Goal: Information Seeking & Learning: Find specific page/section

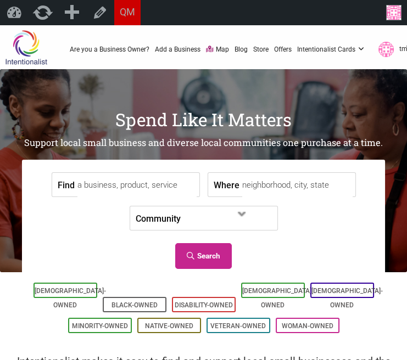
click at [106, 183] on input "Find" at bounding box center [136, 185] width 119 height 25
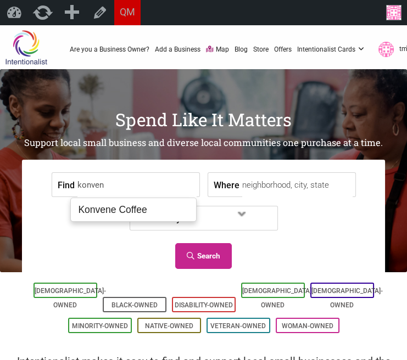
type input "Konvene Coffee"
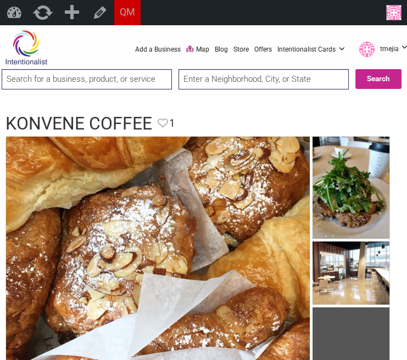
click at [147, 86] on input "search" at bounding box center [87, 79] width 170 height 20
click at [139, 79] on input "la cha-bliss" at bounding box center [87, 79] width 170 height 20
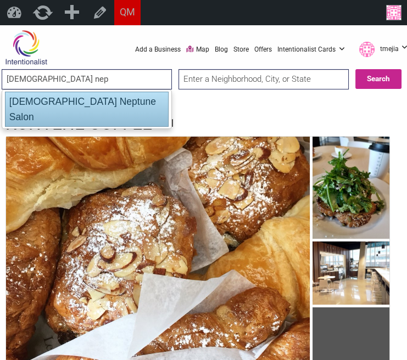
click at [117, 105] on div "Lady Neptune Salon" at bounding box center [87, 109] width 164 height 35
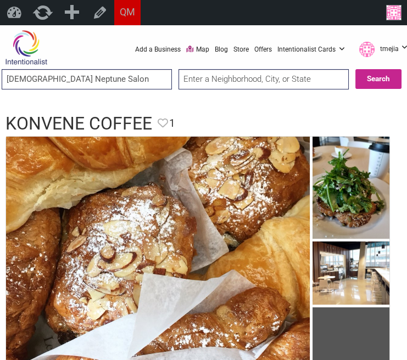
type input "Lady Neptune Salon"
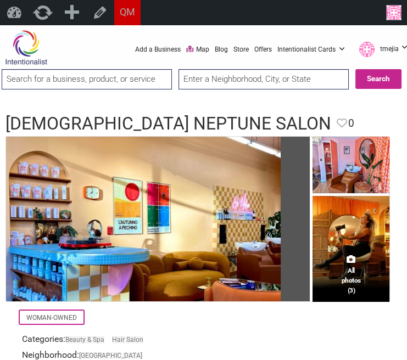
click at [93, 76] on input "search" at bounding box center [87, 79] width 170 height 20
click at [110, 81] on input "lil' tiger" at bounding box center [87, 79] width 170 height 20
click at [100, 83] on input "tiger ice" at bounding box center [87, 79] width 170 height 20
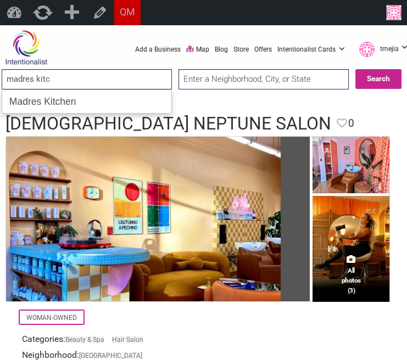
type input "Madres Kitchen"
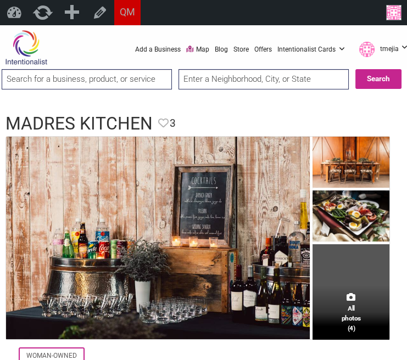
click at [124, 78] on input "search" at bounding box center [87, 79] width 170 height 20
click at [155, 76] on input "magpie thrift" at bounding box center [87, 79] width 170 height 20
paste input "Mak Fai Kung Fu Lion Dance Association"
type input "n"
type input "mak fai"
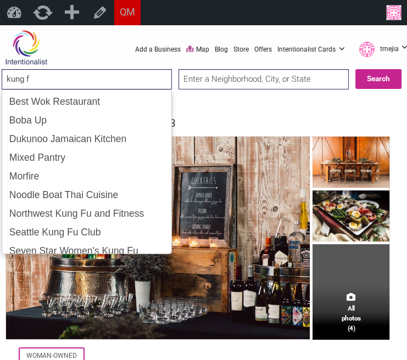
type input "kung fu"
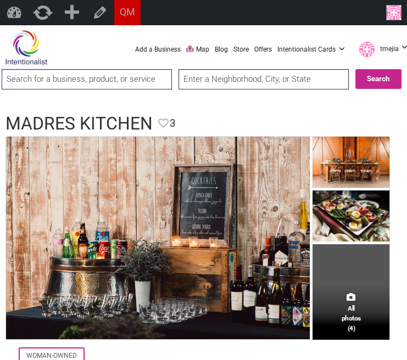
click at [114, 79] on input "search" at bounding box center [87, 79] width 170 height 20
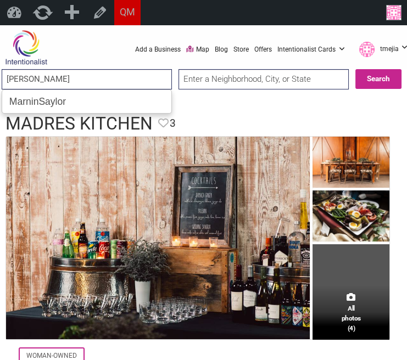
type input "MarninSaylor"
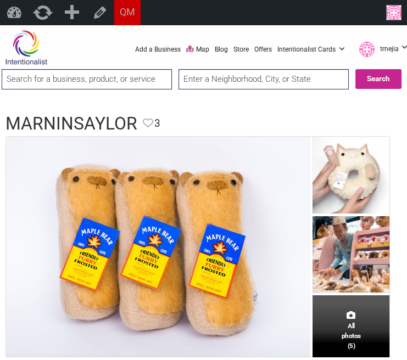
click at [343, 259] on img at bounding box center [350, 256] width 77 height 80
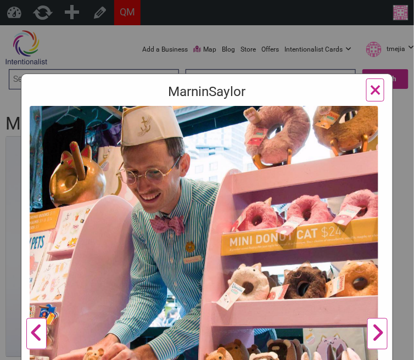
click at [369, 91] on span "×" at bounding box center [375, 90] width 12 height 26
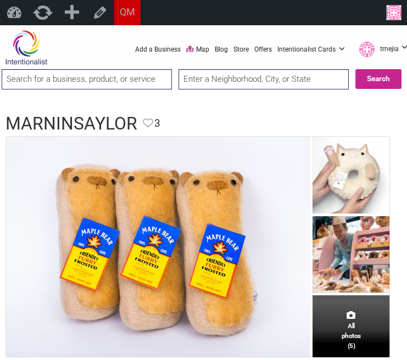
click at [128, 71] on input "search" at bounding box center [87, 79] width 170 height 20
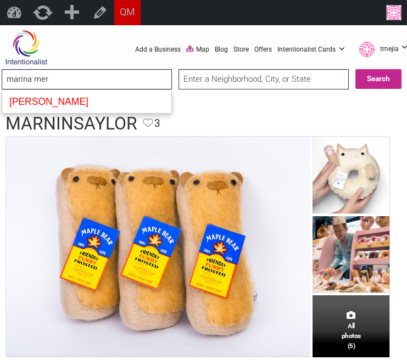
click at [124, 96] on div "Marina Mercantile" at bounding box center [86, 101] width 163 height 19
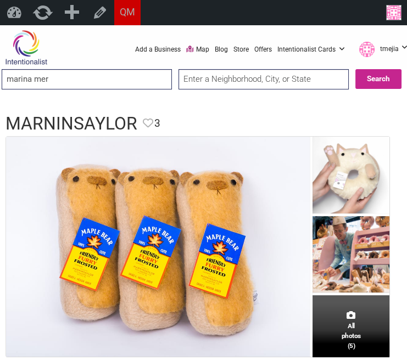
type input "Marina Mercantile"
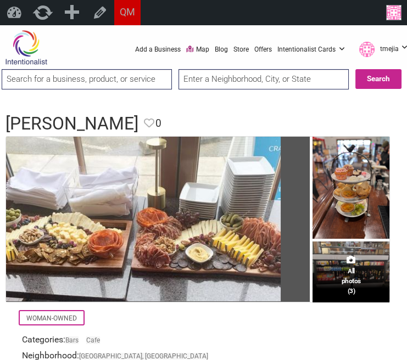
click at [60, 82] on input "search" at bounding box center [87, 79] width 170 height 20
click at [107, 70] on input "mirabelle" at bounding box center [87, 79] width 170 height 20
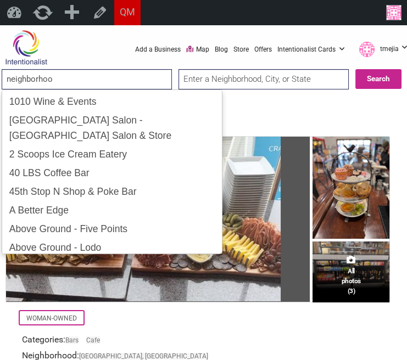
type input "neighborhood"
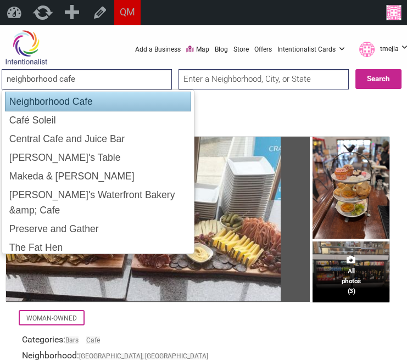
click at [89, 98] on div "Neighborhood Cafe" at bounding box center [98, 102] width 186 height 20
type input "Neighborhood Cafe"
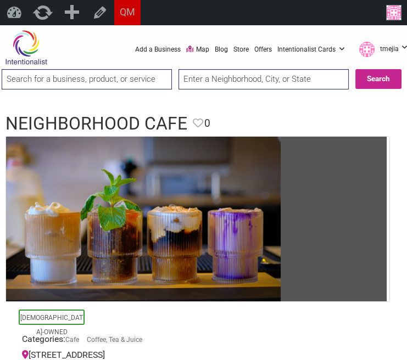
click at [150, 70] on input "search" at bounding box center [87, 79] width 170 height 20
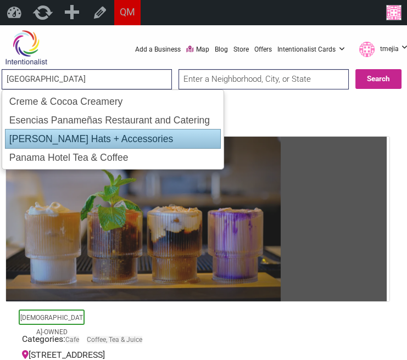
click at [98, 153] on div "Panama Hotel Tea & Coffee" at bounding box center [112, 157] width 215 height 19
type input "Panama Hotel Tea & Coffee"
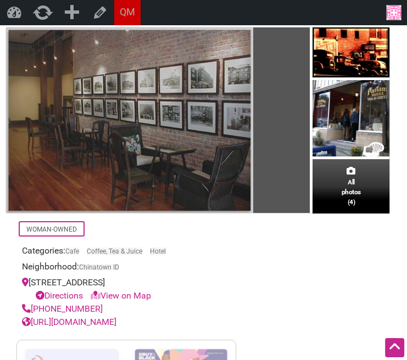
scroll to position [131, 0]
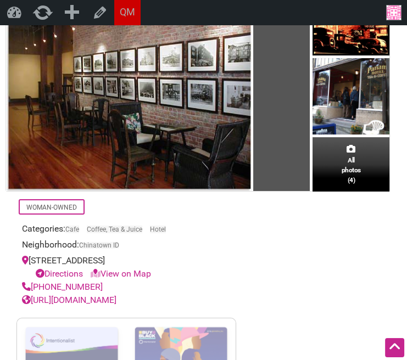
click at [116, 300] on link "[URL][DOMAIN_NAME]" at bounding box center [69, 300] width 94 height 10
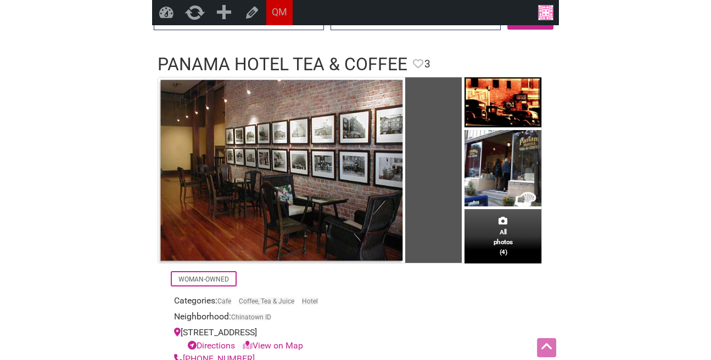
scroll to position [0, 0]
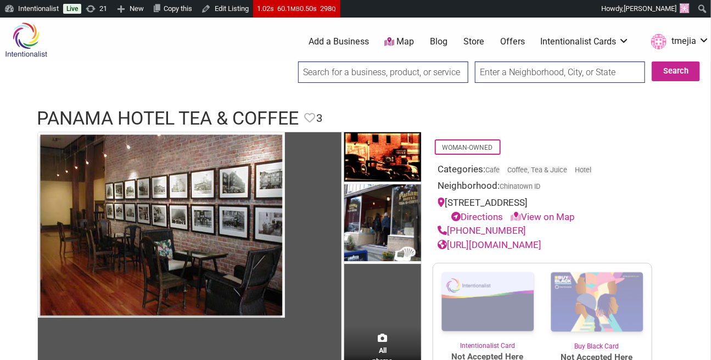
click at [376, 75] on input "search" at bounding box center [383, 71] width 170 height 21
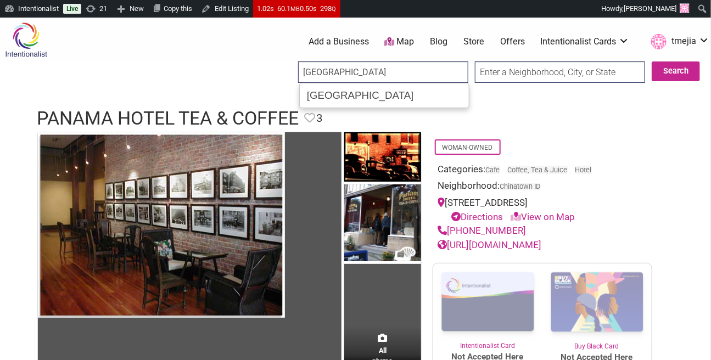
type input "Panama Hotel and Tea House"
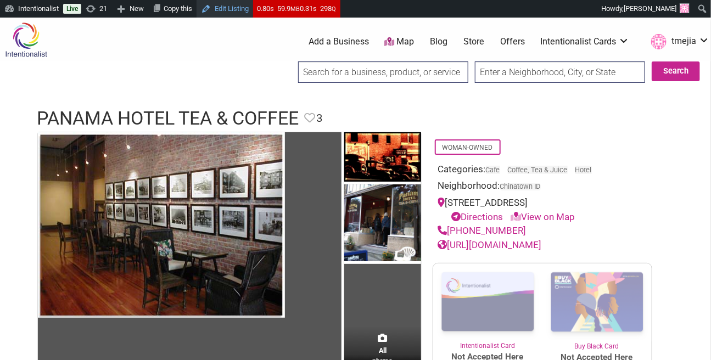
click at [245, 8] on link "Edit Listing" at bounding box center [225, 9] width 57 height 18
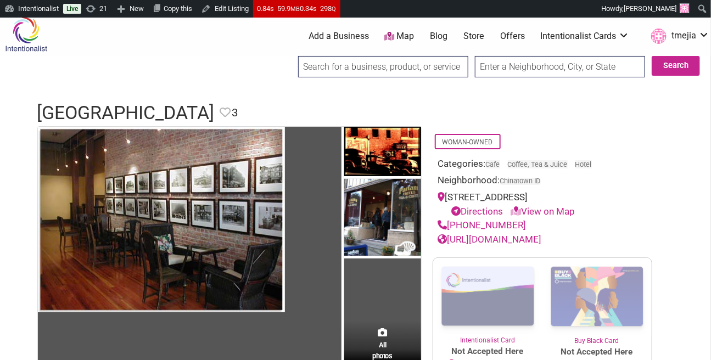
scroll to position [7, 0]
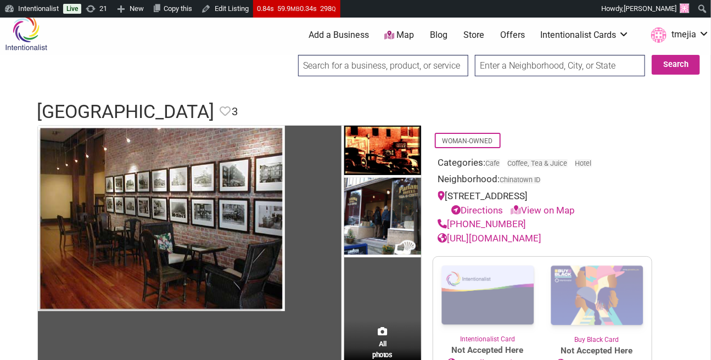
click at [471, 236] on link "https://www.panamahotelseattle.net/" at bounding box center [490, 238] width 104 height 11
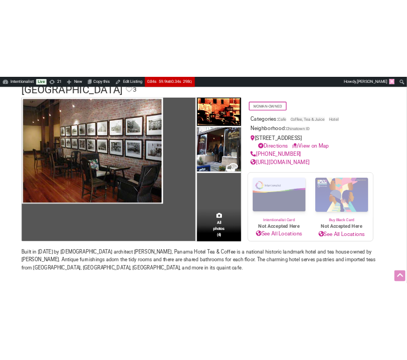
scroll to position [0, 0]
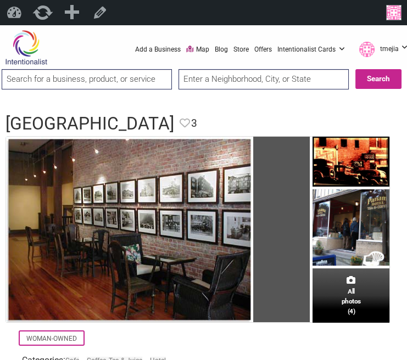
click at [141, 79] on input "search" at bounding box center [87, 79] width 170 height 20
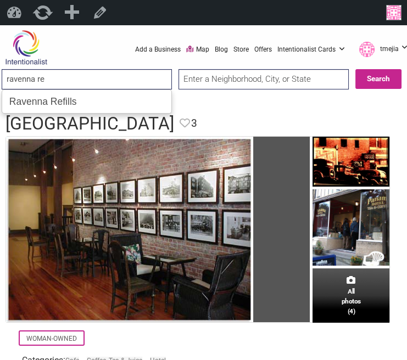
type input "Ravenna Refills"
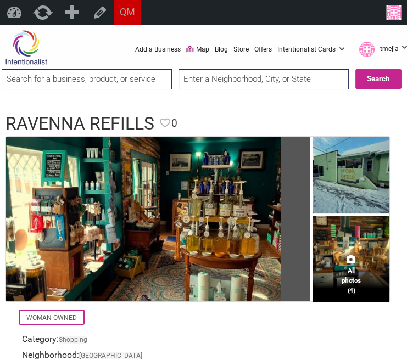
click at [129, 74] on input "search" at bounding box center [87, 79] width 170 height 20
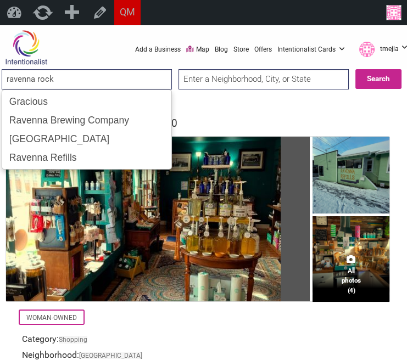
type input "ravenna rocks"
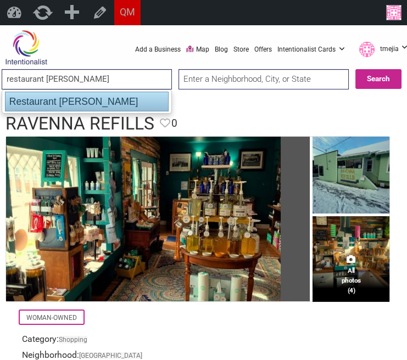
click at [124, 105] on div "Restaurant [PERSON_NAME]" at bounding box center [87, 102] width 164 height 20
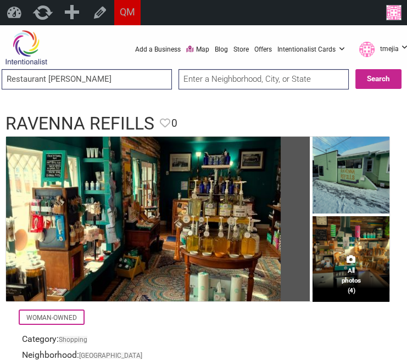
type input "Restaurant Christine"
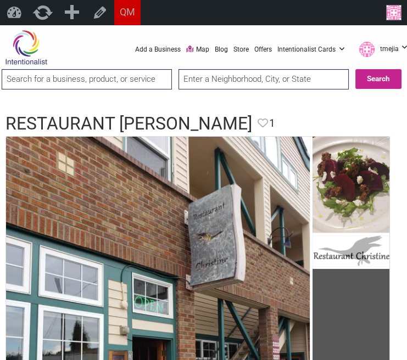
click at [119, 54] on ul "0 Add a Business Map Blog Store Offers Intentionalist Cards Buy Black Card Inte…" at bounding box center [246, 50] width 335 height 20
click at [133, 73] on input "search" at bounding box center [87, 79] width 170 height 20
type input "restaurant lola"
click at [0, 69] on input "Search" at bounding box center [15, 79] width 39 height 21
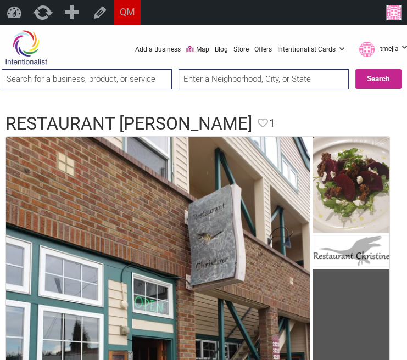
click at [107, 77] on input "search" at bounding box center [87, 79] width 170 height 20
type input "salt & sugar"
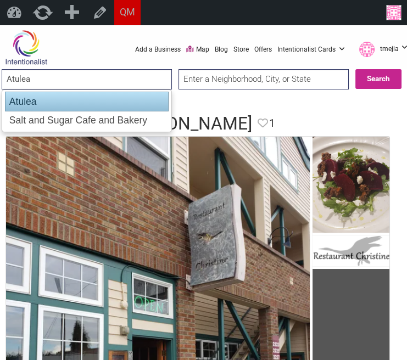
type input "Salt and Sugar Cafe and Bakery"
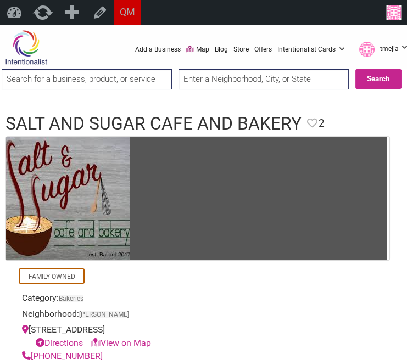
click at [120, 88] on input "search" at bounding box center [87, 79] width 170 height 20
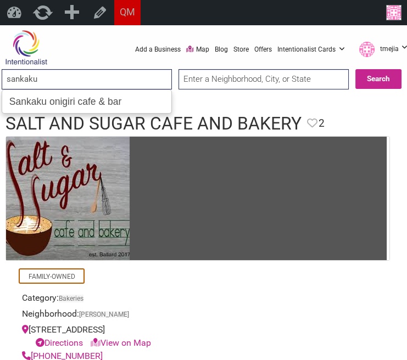
type input "Sankaku onigiri cafe & bar"
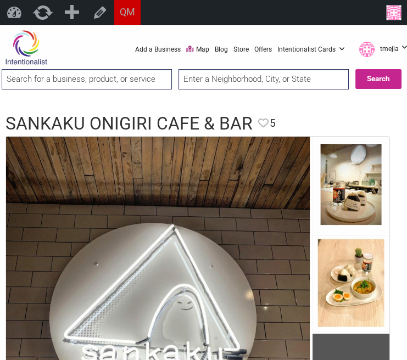
click at [123, 81] on input "search" at bounding box center [87, 79] width 170 height 20
type input "shark bite ceviches"
click at [0, 69] on input "Search" at bounding box center [15, 79] width 39 height 21
click at [99, 81] on input "search" at bounding box center [87, 79] width 170 height 20
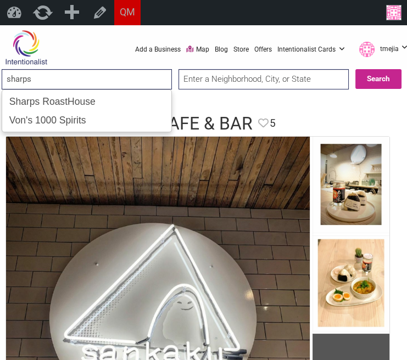
type input "Sharps RoastHouse"
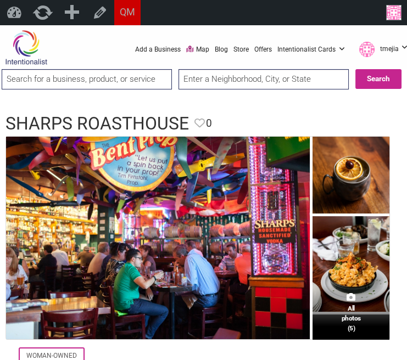
click at [112, 70] on input "search" at bounding box center [87, 79] width 170 height 20
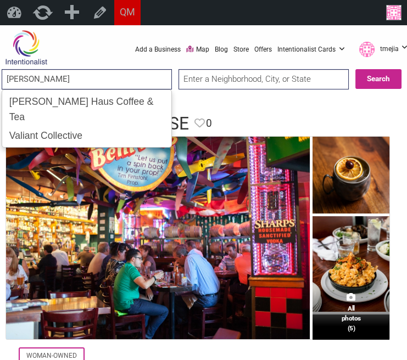
type input "SKOG Haus Coffee & Tea"
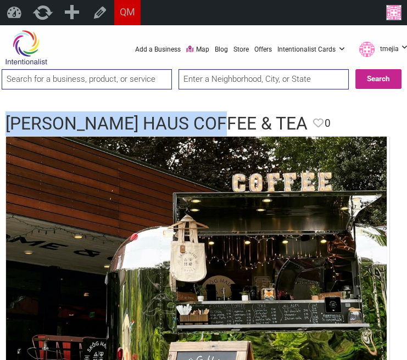
click at [0, 127] on html "Please wait, copying in progress... If you’re making a lot of copies it can tak…" at bounding box center [203, 205] width 407 height 360
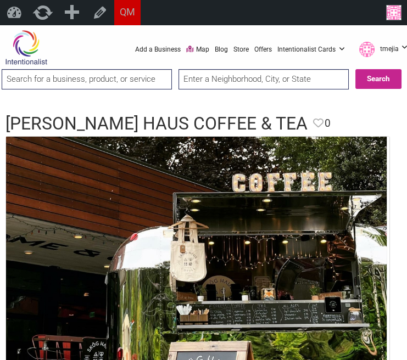
click at [139, 83] on input "search" at bounding box center [87, 79] width 170 height 20
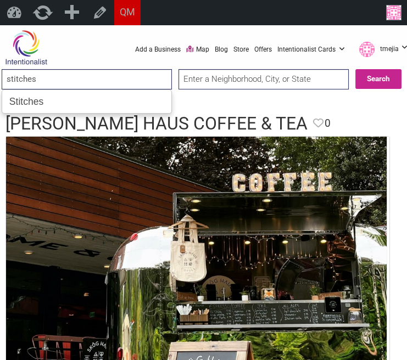
type input "Stitches"
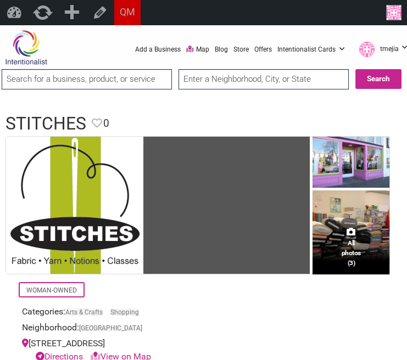
click at [93, 73] on input "search" at bounding box center [87, 79] width 170 height 20
type input "taz"
click at [0, 69] on input "Search" at bounding box center [15, 79] width 39 height 21
click at [65, 77] on input "search" at bounding box center [87, 79] width 170 height 20
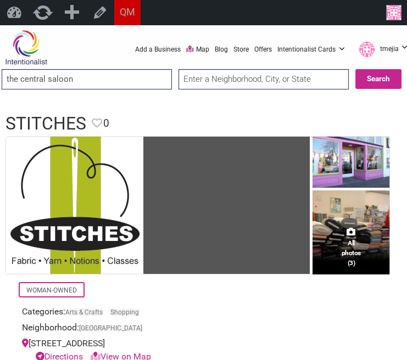
type input "the central saloont"
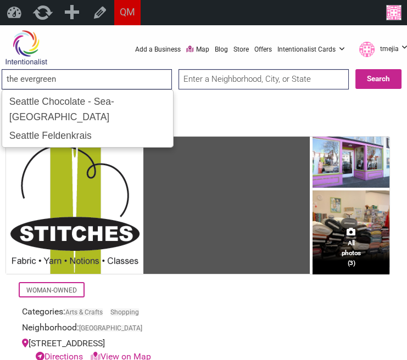
type input "the evergreen"
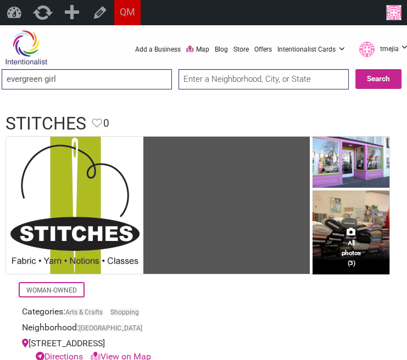
type input "evergreen girl"
click at [60, 80] on input "evergreen girl" at bounding box center [87, 79] width 170 height 20
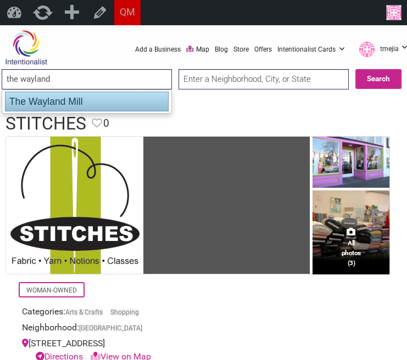
click at [87, 104] on div "The Wayland Mill" at bounding box center [87, 102] width 164 height 20
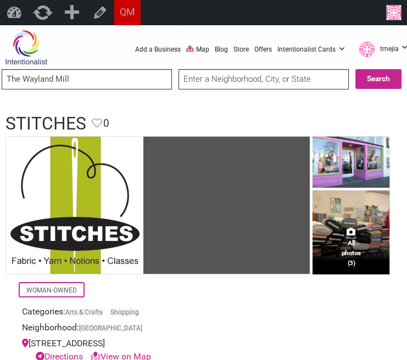
type input "The Wayland Mill"
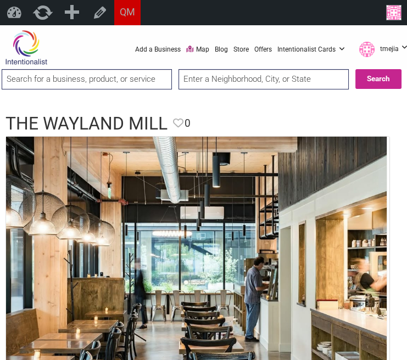
click at [144, 83] on input "search" at bounding box center [87, 79] width 170 height 20
type input "t"
type input "west seattle salon"
click at [83, 76] on input "three cats" at bounding box center [87, 79] width 170 height 20
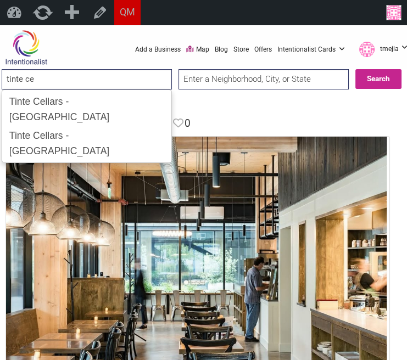
type input "Tinte Cellars - Georgetown"
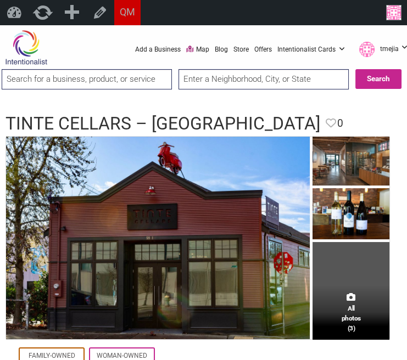
click at [139, 80] on input "search" at bounding box center [87, 79] width 170 height 20
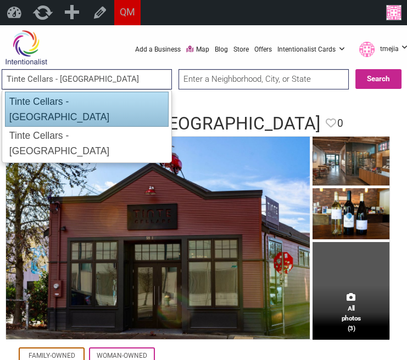
type input "Tinte Cellars - [GEOGRAPHIC_DATA]"
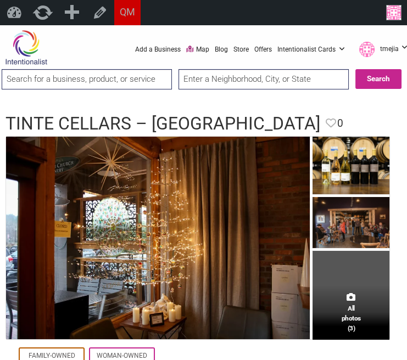
click at [158, 70] on input "search" at bounding box center [87, 79] width 170 height 20
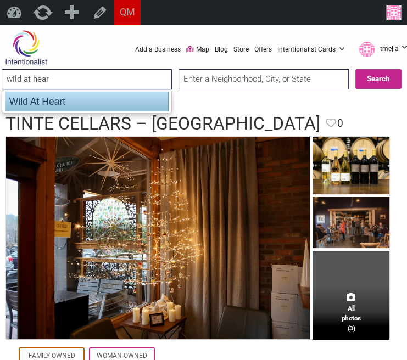
type input "Wild At Heart"
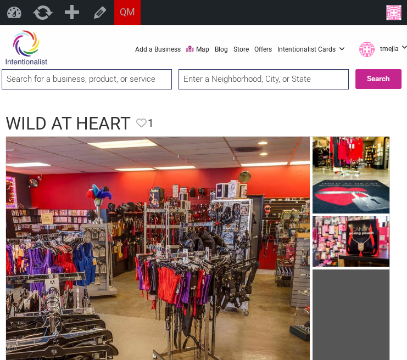
click at [114, 71] on input "search" at bounding box center [87, 79] width 170 height 20
click at [58, 77] on input "wine me up" at bounding box center [87, 79] width 170 height 20
click at [71, 82] on input "yarn drago" at bounding box center [87, 79] width 170 height 20
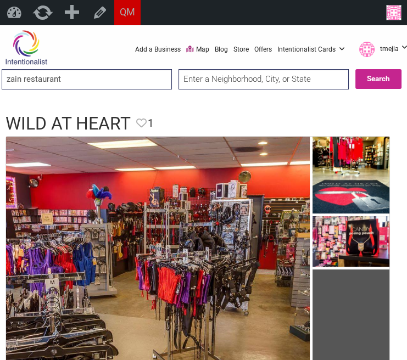
click at [147, 71] on input "zain restaurant" at bounding box center [87, 79] width 170 height 20
click at [145, 74] on input "zain restaurant" at bounding box center [87, 79] width 170 height 20
type input "n"
click at [112, 77] on input "mosaic path" at bounding box center [87, 79] width 170 height 20
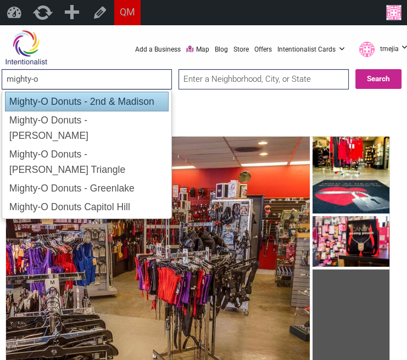
click at [116, 97] on div "Mighty-O Donuts - 2nd & Madison" at bounding box center [87, 102] width 164 height 20
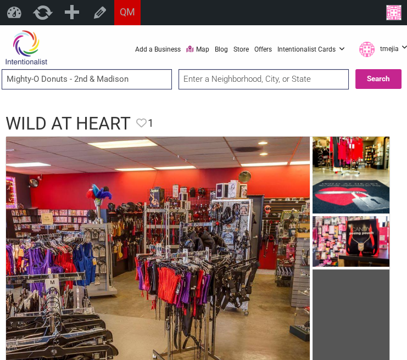
type input "Mighty-O Donuts - 2nd & Madison"
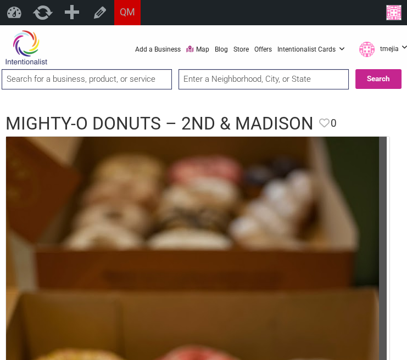
drag, startPoint x: 121, startPoint y: 61, endPoint x: 116, endPoint y: 76, distance: 15.8
click at [121, 61] on div "0 Add a Business Map Blog Store Offers Intentionalist Cards Buy Black Card Inte…" at bounding box center [246, 49] width 335 height 44
click at [115, 76] on input "search" at bounding box center [87, 79] width 170 height 20
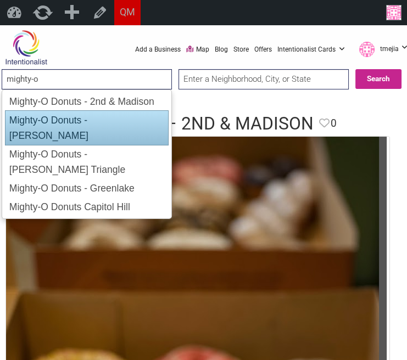
click at [133, 121] on div "Mighty-O Donuts - [PERSON_NAME]" at bounding box center [87, 127] width 164 height 35
type input "Mighty-O Donuts - [PERSON_NAME]"
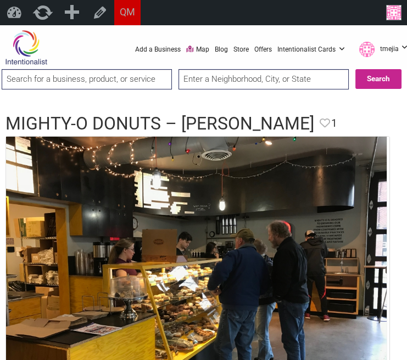
click at [36, 79] on input "search" at bounding box center [87, 79] width 170 height 20
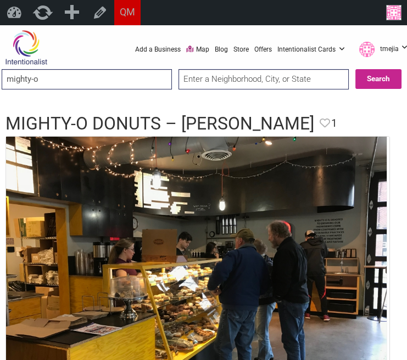
click at [139, 74] on input "mighty-o" at bounding box center [87, 79] width 170 height 20
click at [144, 74] on input "mighty-o" at bounding box center [87, 79] width 170 height 20
click at [143, 77] on input "mighty-o" at bounding box center [87, 79] width 170 height 20
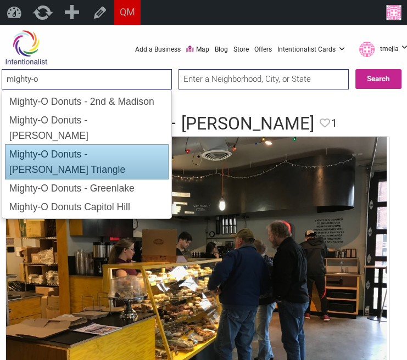
click at [98, 144] on div "Mighty-O Donuts - [PERSON_NAME] Triangle" at bounding box center [87, 161] width 164 height 35
type input "Mighty-O Donuts - [PERSON_NAME] Triangle"
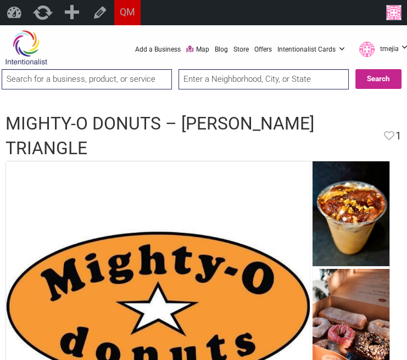
click at [75, 84] on input "search" at bounding box center [87, 79] width 170 height 20
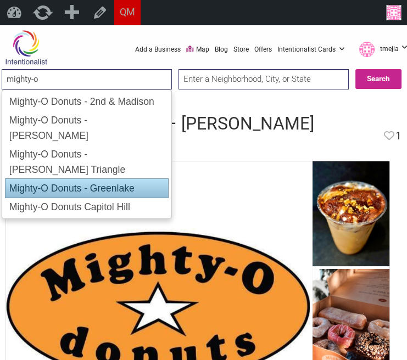
click at [149, 178] on div "Mighty-O Donuts - Greenlake" at bounding box center [87, 188] width 164 height 20
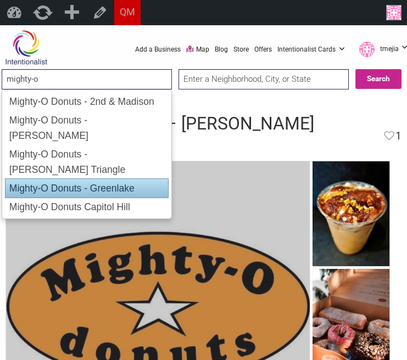
type input "Mighty-O Donuts - Greenlake"
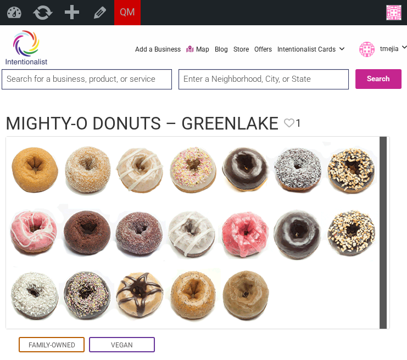
click at [116, 80] on input "search" at bounding box center [87, 79] width 170 height 20
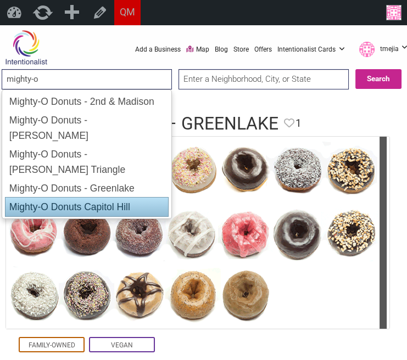
click at [137, 197] on div "Mighty-O Donuts Capitol Hill" at bounding box center [87, 207] width 164 height 20
type input "Mighty-O Donuts Capitol Hill"
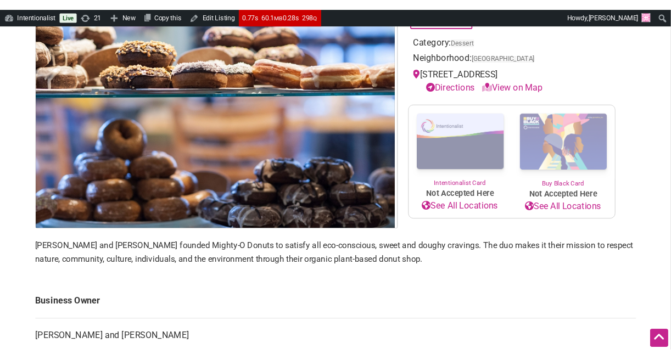
scroll to position [362, 0]
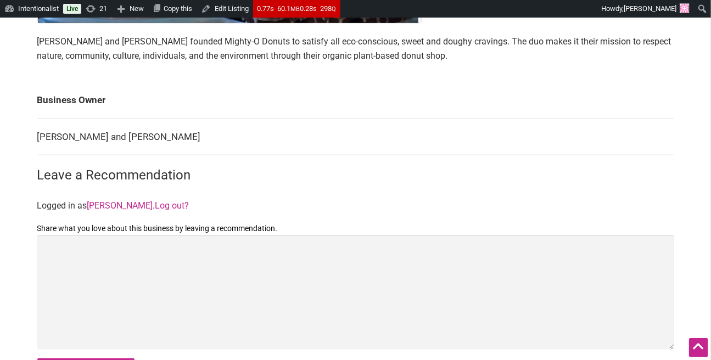
click at [253, 160] on main "[DEMOGRAPHIC_DATA]-Owned Family-Owned Vegan Woman-Owned Category: Dessert Neigh…" at bounding box center [355, 80] width 637 height 623
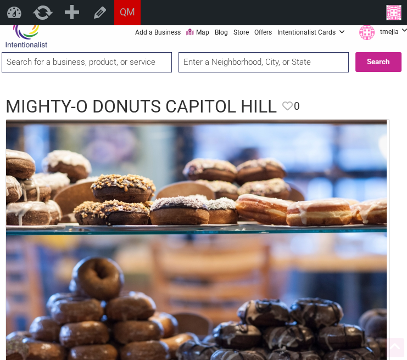
scroll to position [0, 0]
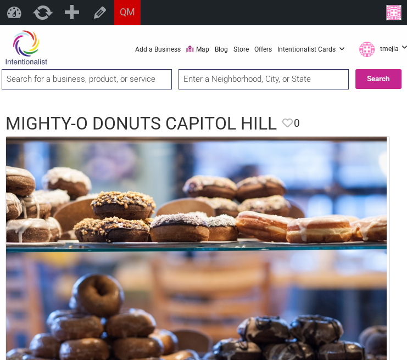
click at [90, 76] on input "search" at bounding box center [87, 79] width 170 height 20
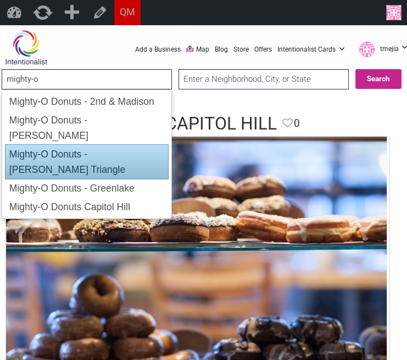
click at [123, 144] on div "Mighty-O Donuts - [PERSON_NAME] Triangle" at bounding box center [87, 161] width 164 height 35
type input "Mighty-O Donuts - [PERSON_NAME] Triangle"
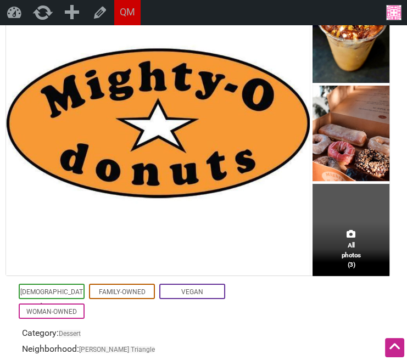
scroll to position [265, 0]
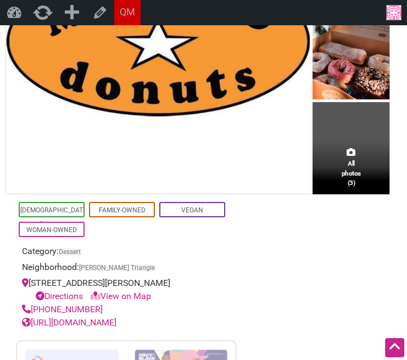
drag, startPoint x: 181, startPoint y: 259, endPoint x: 30, endPoint y: 258, distance: 151.0
click at [30, 277] on div "1812 Boren Avenue, Seattle, WA 98101 Directions View on Map" at bounding box center [126, 290] width 209 height 26
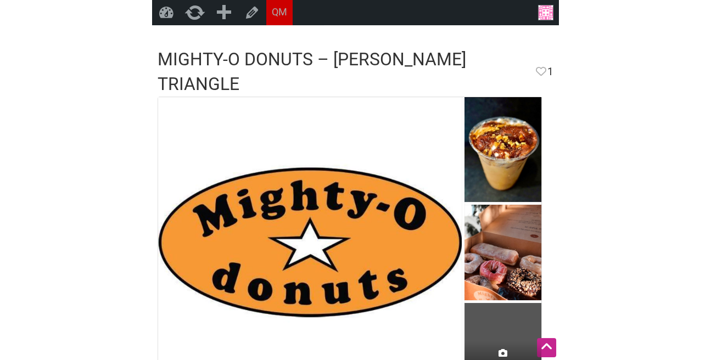
scroll to position [0, 0]
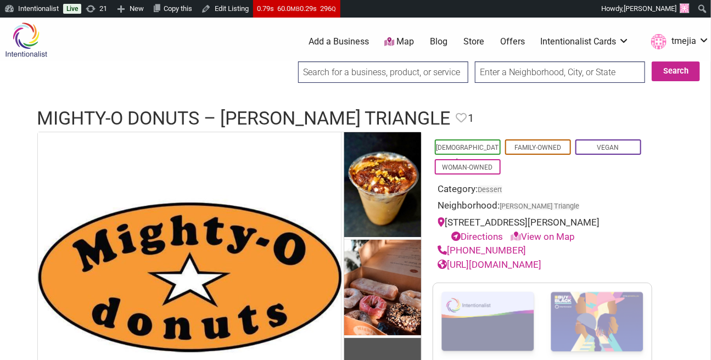
click at [199, 48] on ul "0 Add a Business Map Blog Store Offers Intentionalist Cards Buy Black Card Inte…" at bounding box center [407, 42] width 620 height 20
click at [250, 11] on link "Edit Listing" at bounding box center [225, 9] width 57 height 18
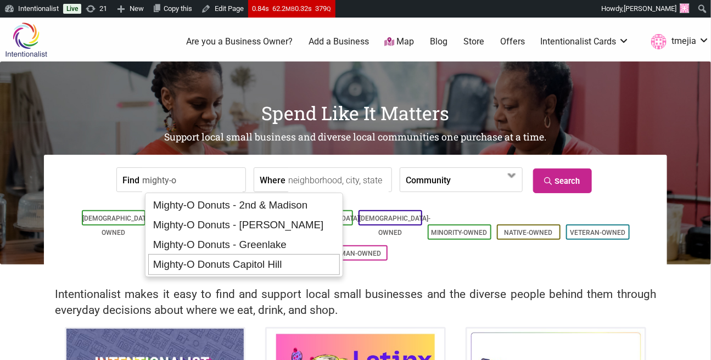
click at [276, 267] on div "Mighty-O Donuts Capitol Hill" at bounding box center [243, 264] width 191 height 21
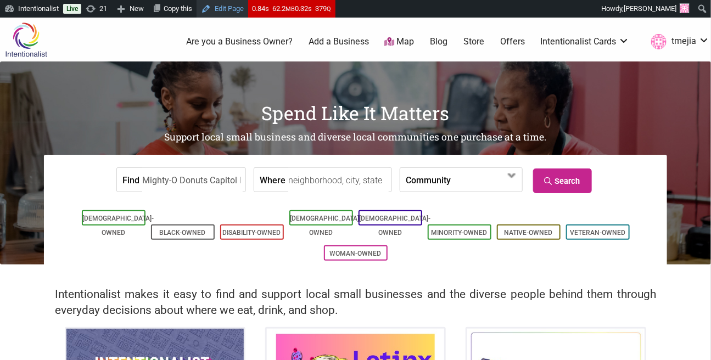
type input "Mighty-O Donuts Capitol Hill"
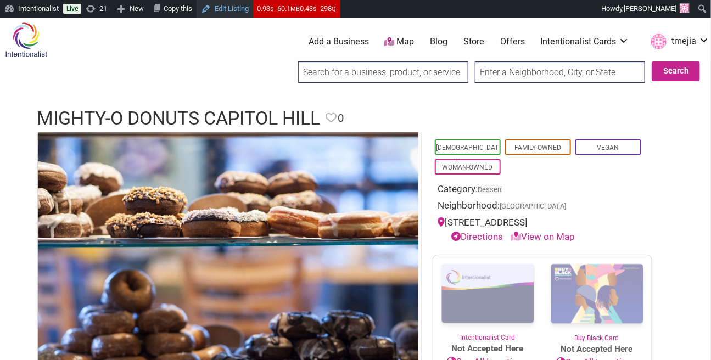
click at [228, 14] on link "Edit Listing" at bounding box center [225, 9] width 57 height 18
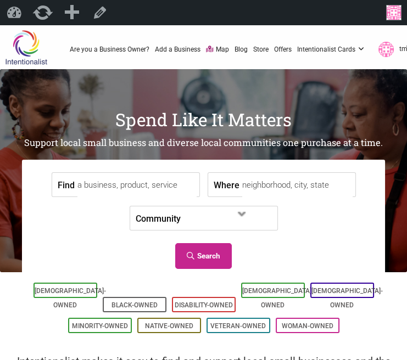
click at [130, 184] on input "Find" at bounding box center [136, 185] width 119 height 25
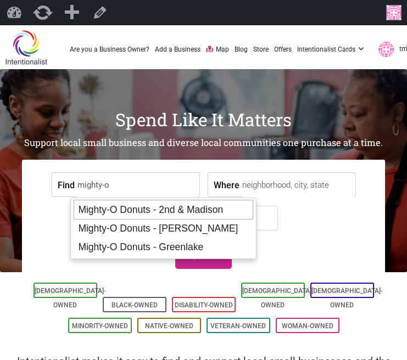
click at [203, 208] on div "Mighty-O Donuts - 2nd & Madison" at bounding box center [163, 210] width 179 height 20
type input "Mighty-O Donuts - 2nd & Madison"
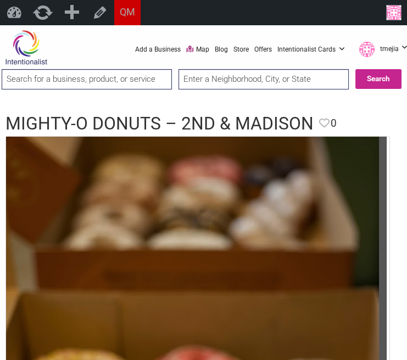
click at [64, 72] on input "search" at bounding box center [87, 79] width 170 height 20
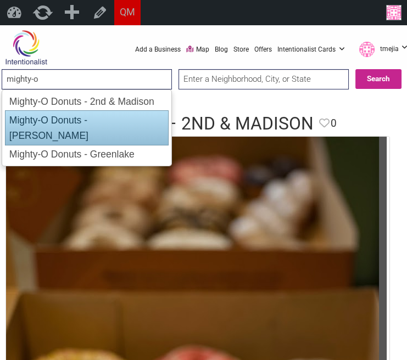
click at [94, 121] on div "Mighty-O Donuts - Ballard" at bounding box center [87, 127] width 164 height 35
type input "Mighty-O Donuts - Ballard"
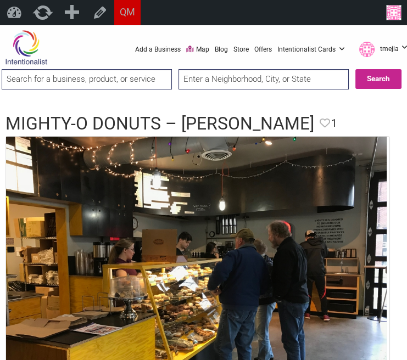
click at [54, 77] on input "search" at bounding box center [87, 79] width 170 height 20
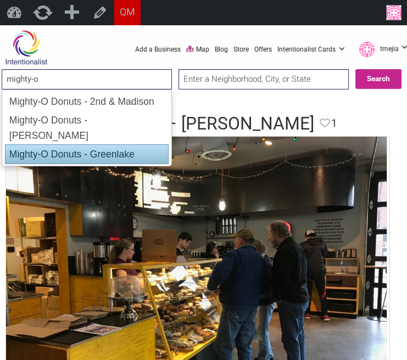
click at [60, 144] on div "Mighty-O Donuts - Greenlake" at bounding box center [87, 154] width 164 height 20
type input "Mighty-O Donuts - Greenlake"
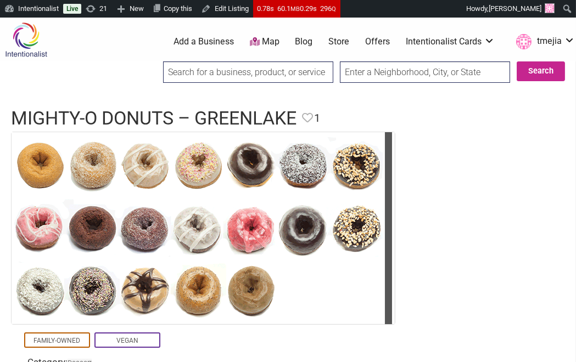
click at [196, 77] on input "search" at bounding box center [248, 71] width 170 height 21
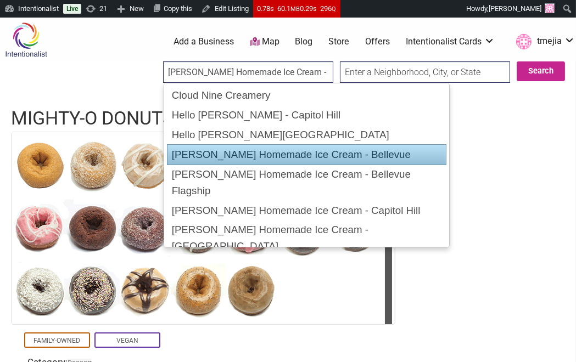
type input "[PERSON_NAME] Homemade Ice Cream - Capitol Hill"
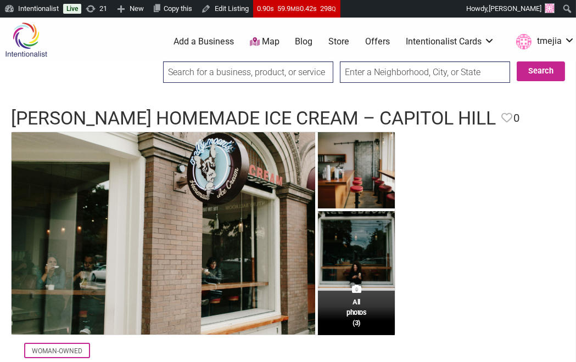
click at [210, 76] on input "search" at bounding box center [248, 71] width 170 height 21
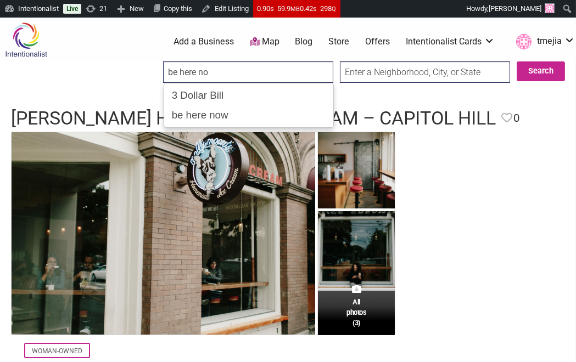
type input "be here now"
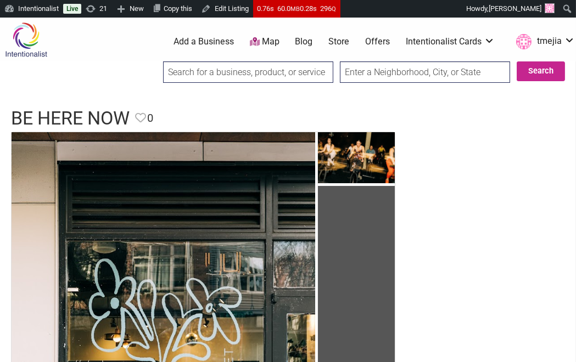
click at [182, 80] on input "search" at bounding box center [248, 71] width 170 height 21
click at [226, 74] on input "[PERSON_NAME]" at bounding box center [248, 71] width 170 height 21
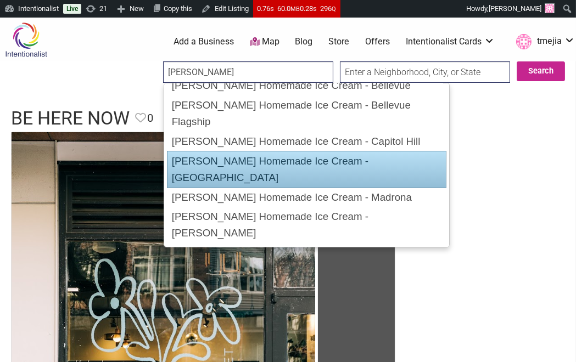
scroll to position [18, 0]
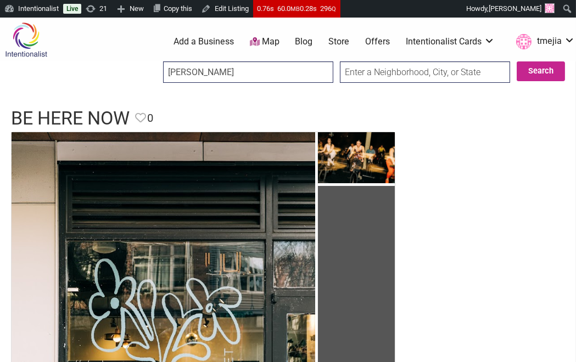
click at [290, 76] on input "[PERSON_NAME]" at bounding box center [248, 71] width 170 height 21
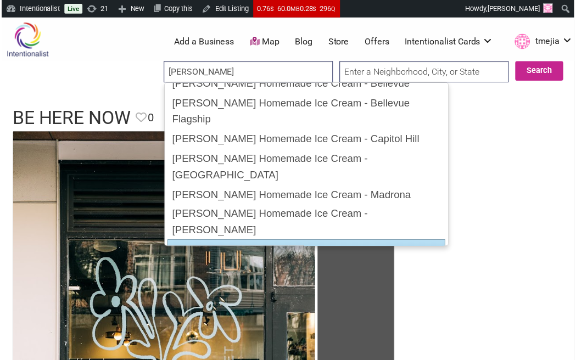
scroll to position [0, 0]
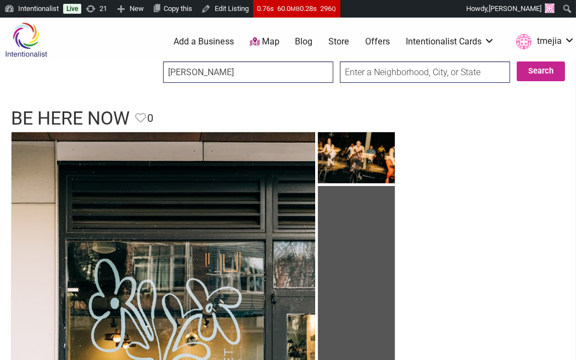
click at [273, 75] on input "[PERSON_NAME]" at bounding box center [248, 71] width 170 height 21
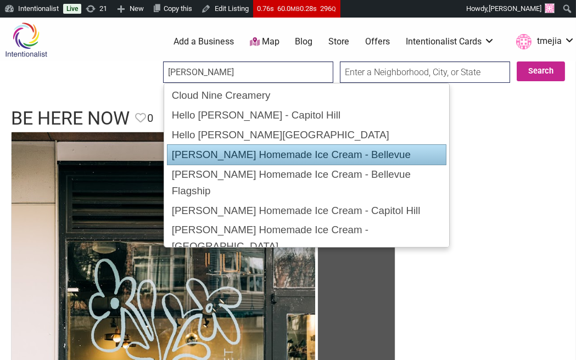
click at [278, 155] on div "Molly Moon's Homemade Ice Cream - Bellevue" at bounding box center [306, 154] width 279 height 21
type input "Molly Moon's Homemade Ice Cream - Bellevue"
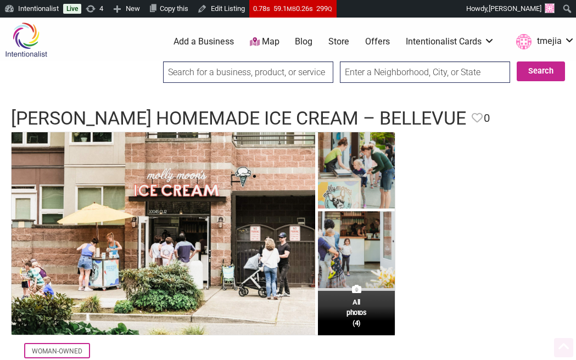
scroll to position [164, 0]
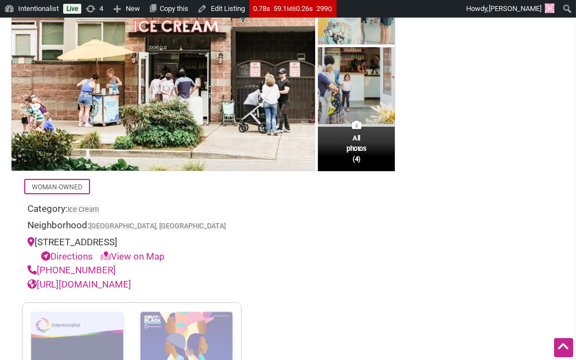
click at [178, 228] on div "Neighborhood: Bellevue, WA" at bounding box center [131, 227] width 209 height 17
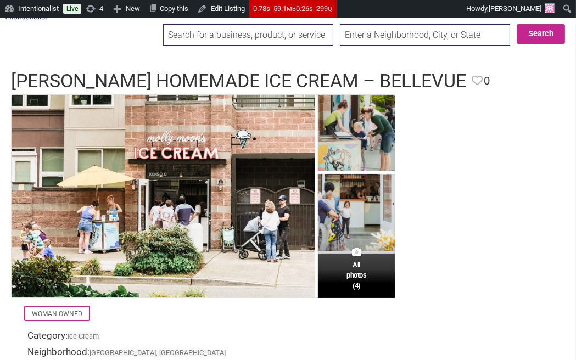
scroll to position [0, 0]
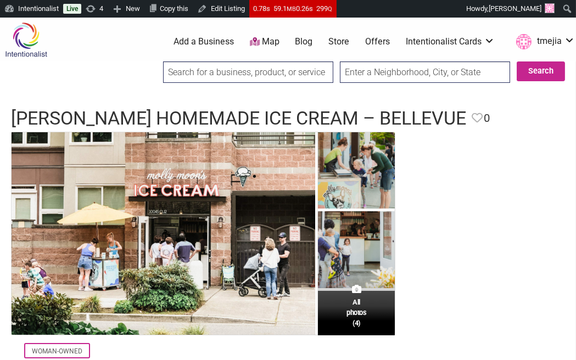
click at [226, 79] on input "search" at bounding box center [248, 71] width 170 height 21
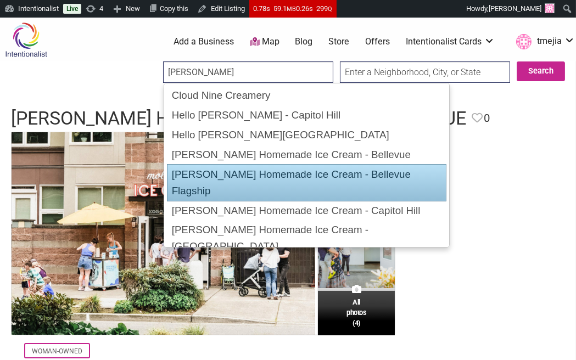
click at [293, 177] on div "[PERSON_NAME] Homemade Ice Cream - Bellevue Flagship" at bounding box center [306, 182] width 279 height 37
type input "[PERSON_NAME] Homemade Ice Cream - Bellevue Flagship"
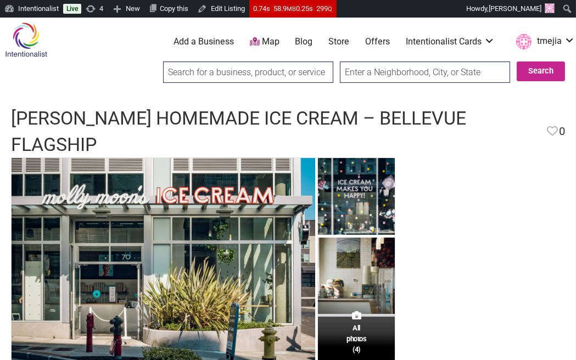
click at [236, 75] on input "search" at bounding box center [248, 71] width 170 height 21
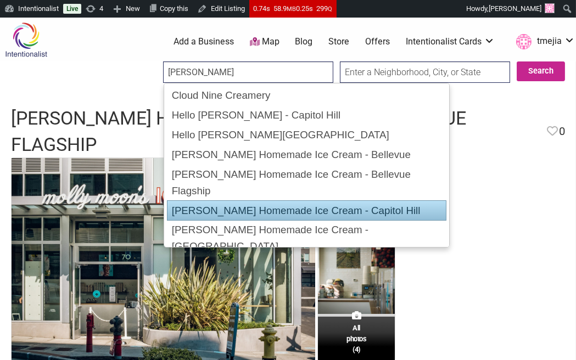
click at [340, 200] on div "[PERSON_NAME] Homemade Ice Cream - Capitol Hill" at bounding box center [306, 210] width 279 height 21
type input "[PERSON_NAME] Homemade Ice Cream - Capitol Hill"
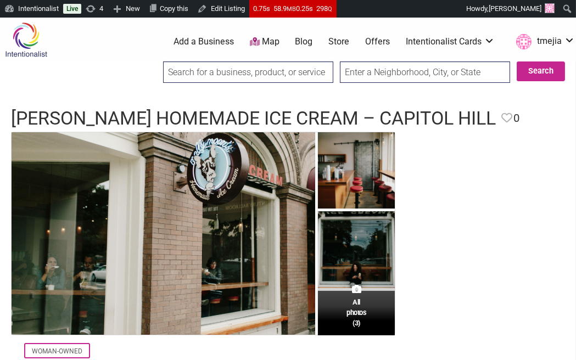
click at [181, 76] on input "search" at bounding box center [248, 71] width 170 height 21
type input "o"
type input "n"
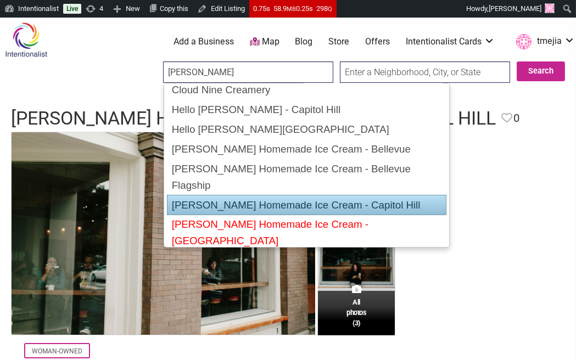
scroll to position [12, 0]
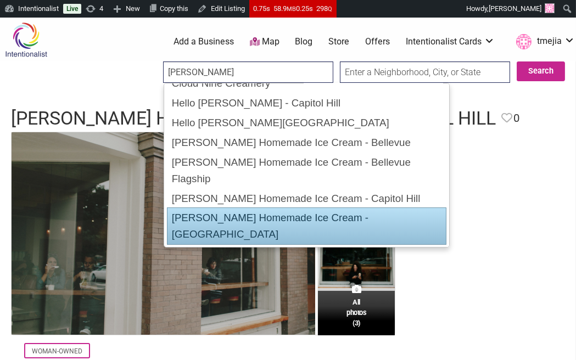
click at [245, 208] on div "[PERSON_NAME] Homemade Ice Cream - [GEOGRAPHIC_DATA]" at bounding box center [306, 226] width 279 height 37
type input "Molly Moon's Homemade Ice Cream - Columbia City"
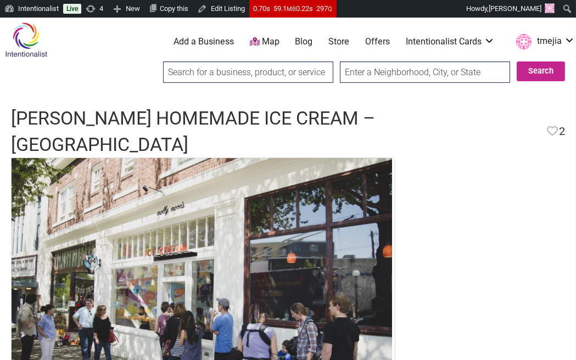
click at [206, 77] on input "search" at bounding box center [248, 71] width 170 height 21
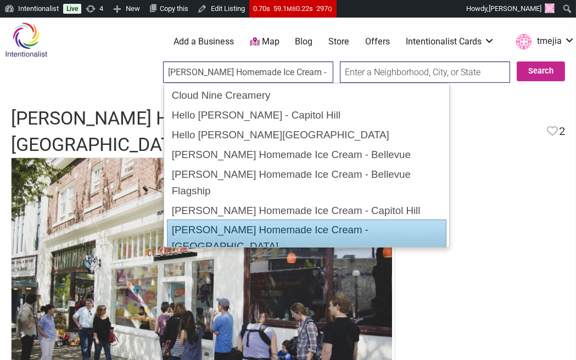
type input "[PERSON_NAME] Homemade Ice Cream - Madrona"
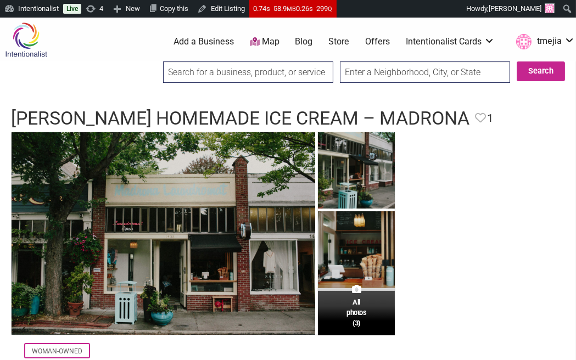
click at [230, 75] on input "search" at bounding box center [248, 71] width 170 height 21
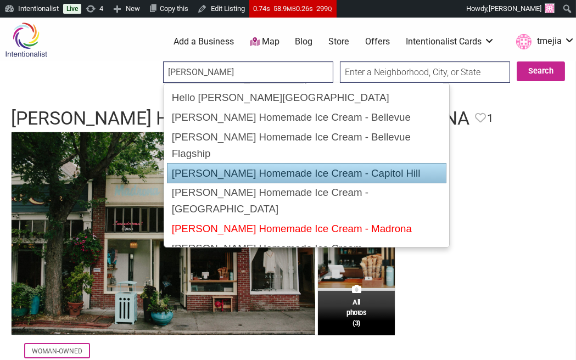
scroll to position [37, 0]
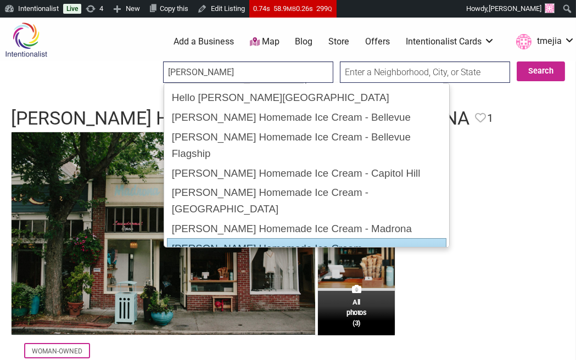
click at [302, 238] on div "[PERSON_NAME] Homemade Ice Cream - [PERSON_NAME]" at bounding box center [306, 256] width 279 height 37
type input "[PERSON_NAME] Homemade Ice Cream - [PERSON_NAME]"
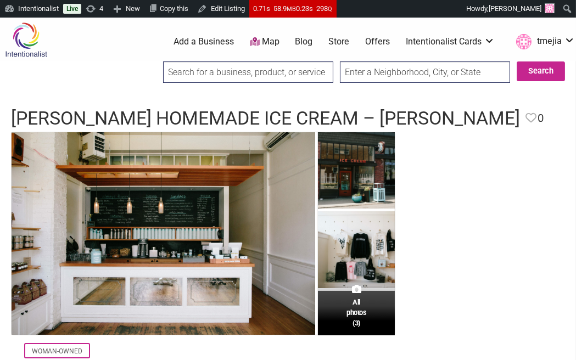
click at [197, 70] on input "search" at bounding box center [248, 71] width 170 height 21
type input "n"
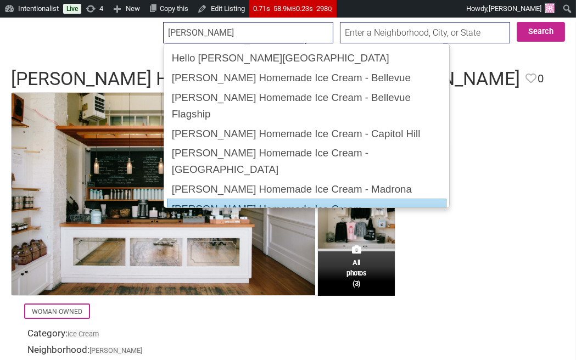
scroll to position [37, 0]
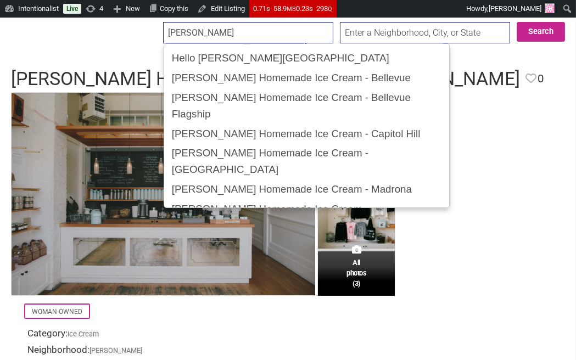
click at [279, 235] on div "[PERSON_NAME] Homemade Ice Cream - [PERSON_NAME]" at bounding box center [306, 253] width 279 height 37
type input "[PERSON_NAME] Homemade Ice Cream - [PERSON_NAME]"
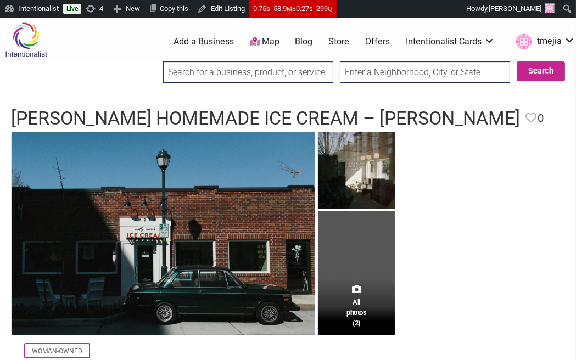
click at [297, 61] on input "search" at bounding box center [248, 71] width 170 height 21
click at [282, 77] on input "search" at bounding box center [248, 71] width 170 height 21
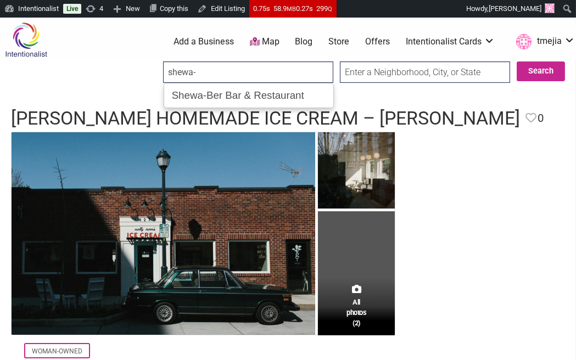
type input "Shewa-Ber Bar & Restaurant"
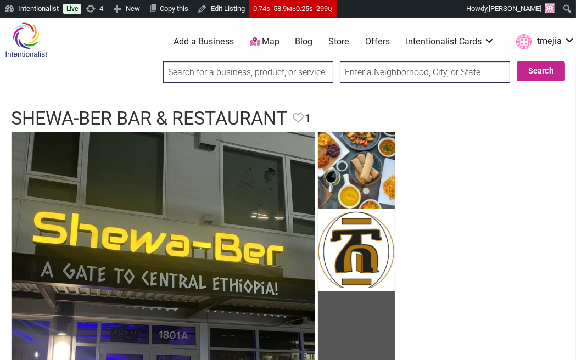
click at [228, 81] on input "search" at bounding box center [248, 71] width 170 height 21
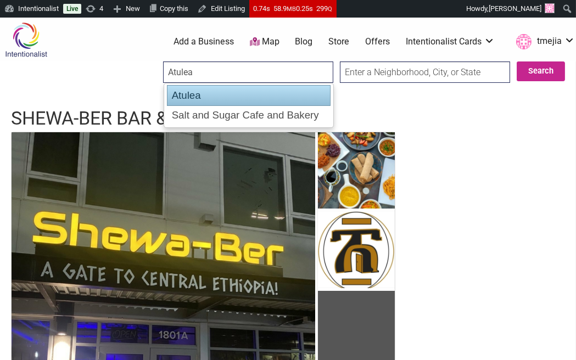
type input "Salt and Sugar Cafe and Bakery"
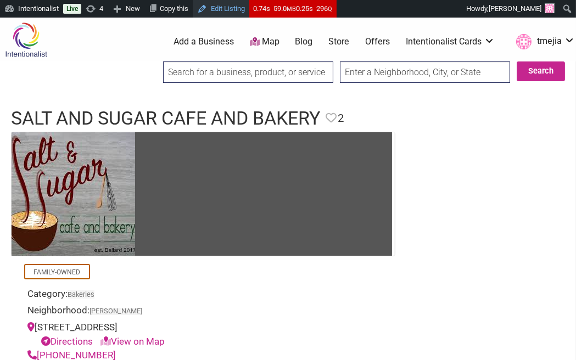
click at [226, 13] on link "Edit Listing" at bounding box center [221, 9] width 57 height 18
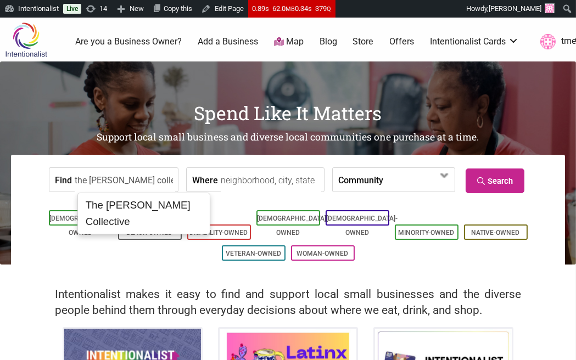
type input "The [PERSON_NAME] Collective"
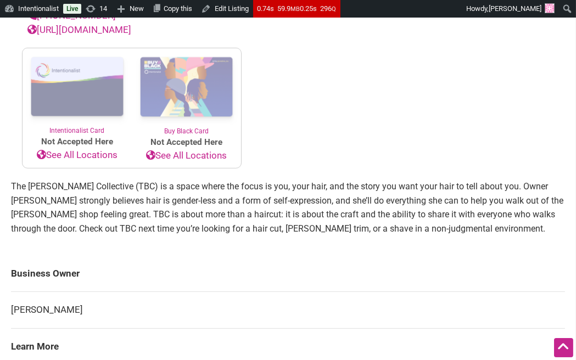
scroll to position [551, 0]
